Goal: Find specific page/section: Find specific page/section

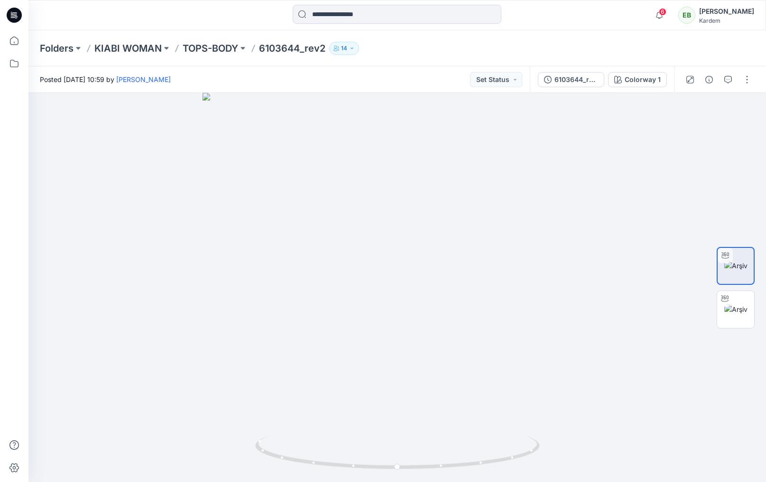
click at [19, 20] on icon at bounding box center [14, 15] width 15 height 15
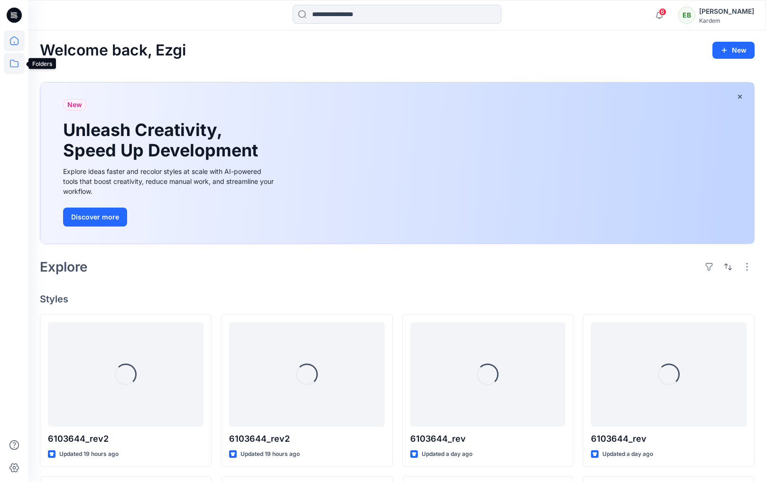
click at [14, 63] on icon at bounding box center [14, 63] width 21 height 21
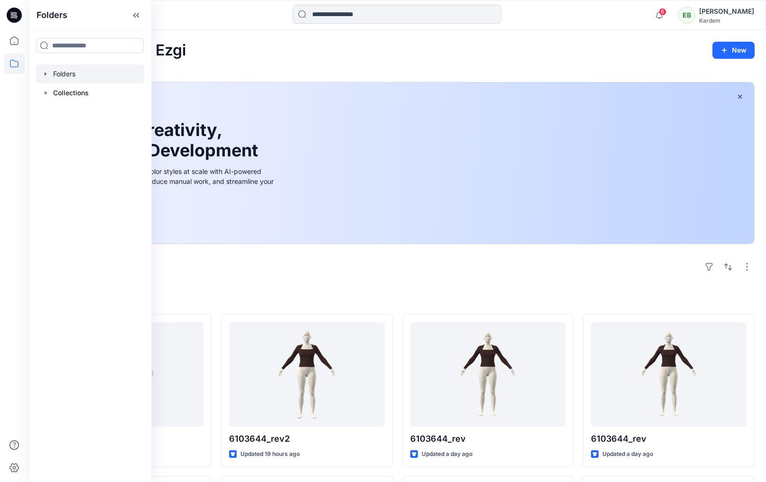
click at [60, 79] on div at bounding box center [90, 73] width 108 height 19
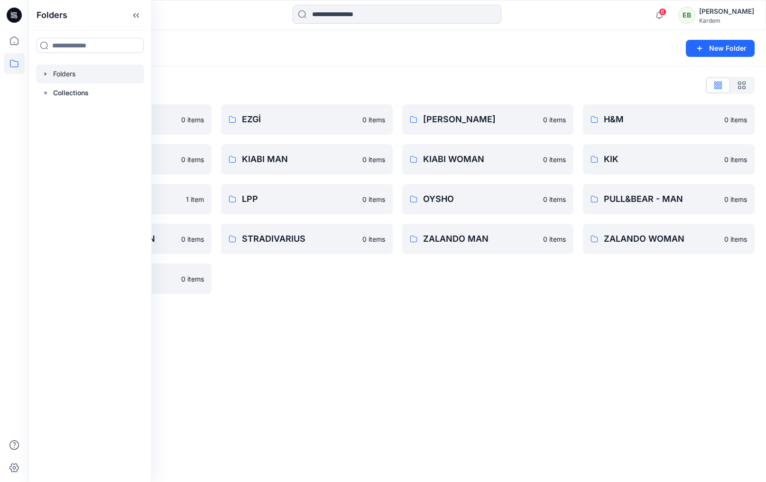
click at [330, 267] on div "EZGİ 0 items KIABI MAN [DEMOGRAPHIC_DATA] items LPP 0 items STRADIVARIUS 0 items" at bounding box center [307, 199] width 172 height 190
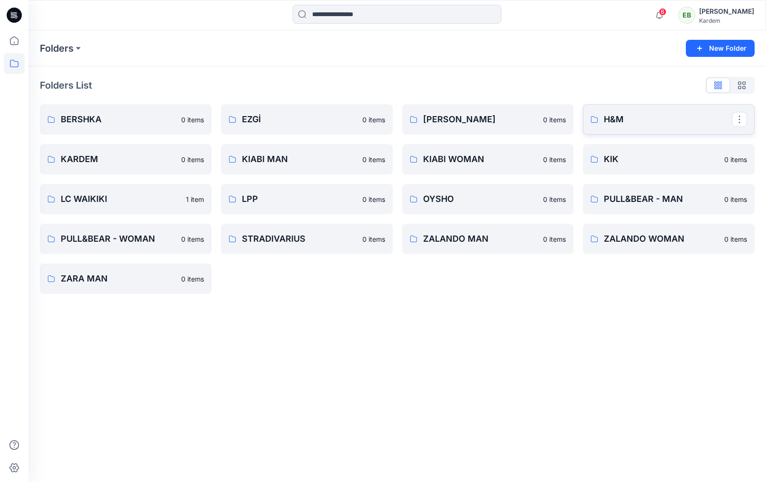
click at [607, 123] on p "H&M" at bounding box center [668, 119] width 128 height 13
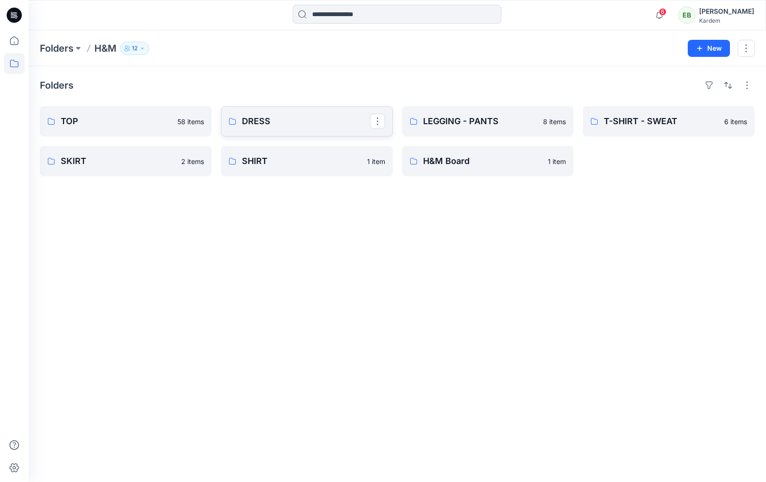
click at [300, 123] on p "DRESS" at bounding box center [306, 121] width 128 height 13
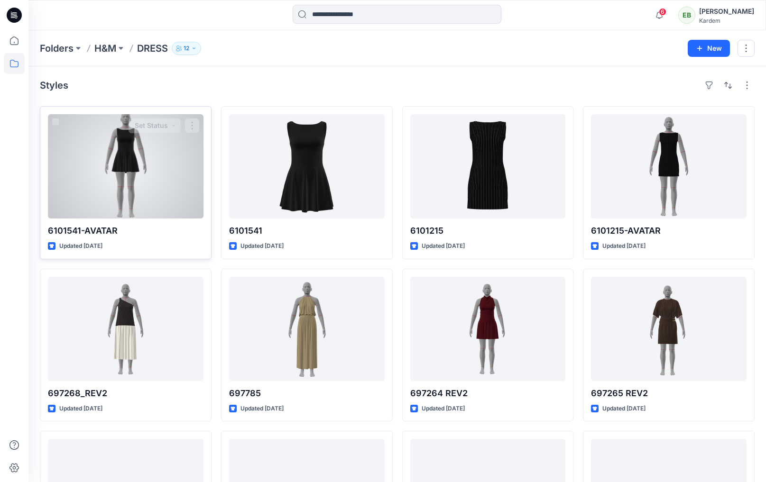
scroll to position [0, 0]
click at [158, 192] on div at bounding box center [126, 166] width 156 height 104
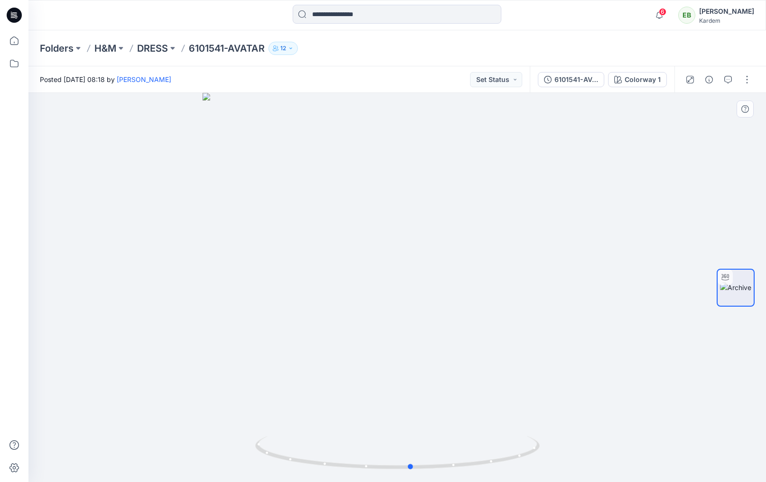
drag, startPoint x: 422, startPoint y: 245, endPoint x: 458, endPoint y: 235, distance: 37.4
click at [463, 236] on div at bounding box center [396, 287] width 737 height 389
drag, startPoint x: 14, startPoint y: 12, endPoint x: 22, endPoint y: 16, distance: 8.7
click at [14, 12] on icon at bounding box center [14, 15] width 15 height 15
